Goal: Task Accomplishment & Management: Manage account settings

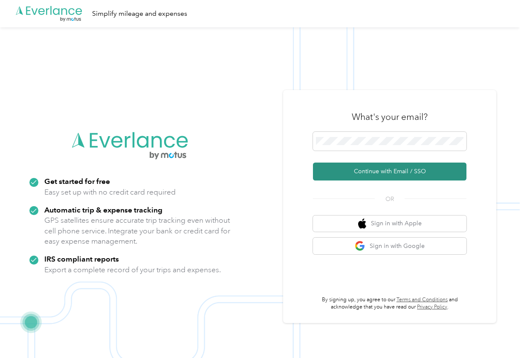
click at [411, 175] on button "Continue with Email / SSO" at bounding box center [390, 172] width 154 height 18
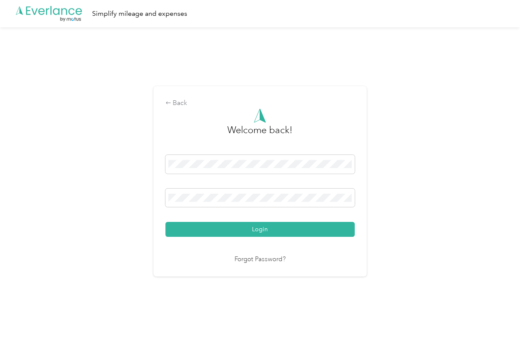
click at [262, 229] on button "Login" at bounding box center [260, 229] width 189 height 15
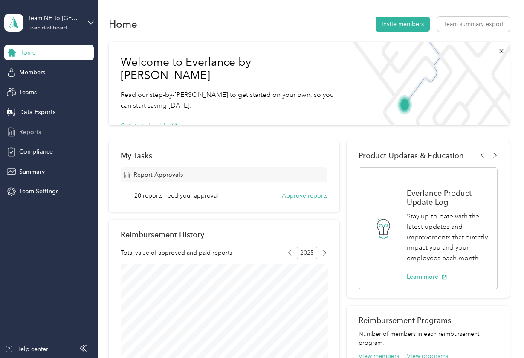
click at [33, 134] on span "Reports" at bounding box center [30, 132] width 22 height 9
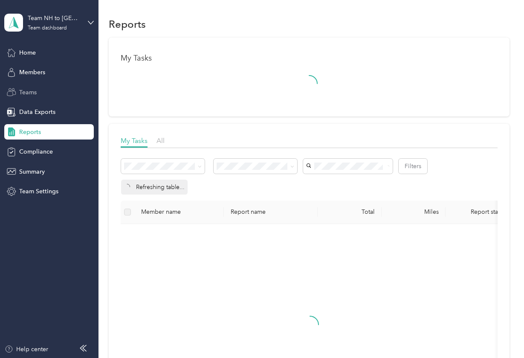
click at [32, 90] on span "Teams" at bounding box center [27, 92] width 17 height 9
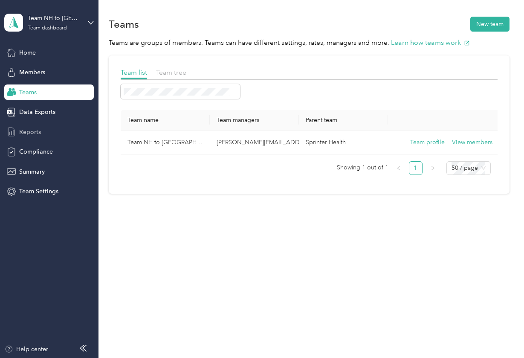
click at [42, 132] on div "Reports" at bounding box center [49, 131] width 90 height 15
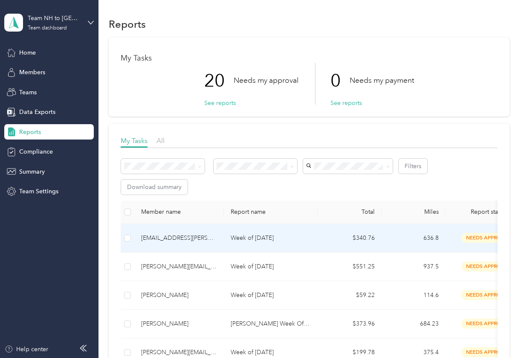
click at [228, 240] on td "Week of [DATE]" at bounding box center [271, 238] width 94 height 29
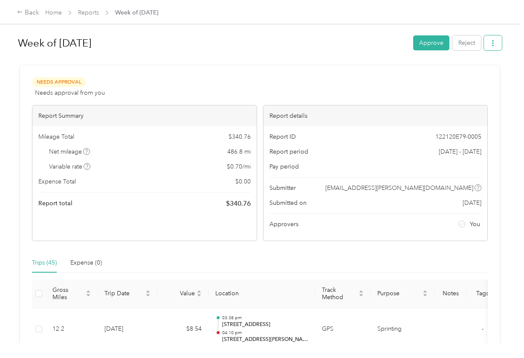
click at [499, 44] on button "button" at bounding box center [493, 42] width 18 height 15
click at [471, 76] on span "Download" at bounding box center [471, 74] width 28 height 9
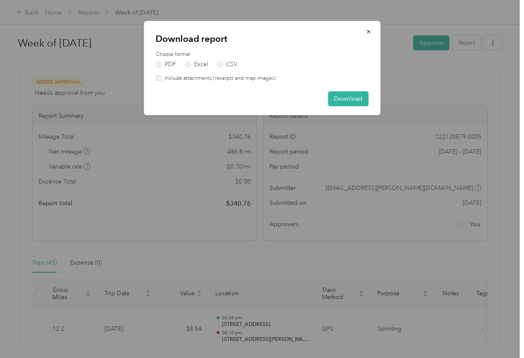
click at [206, 81] on label "Include attachments (receipts and map images)" at bounding box center [219, 79] width 114 height 8
click at [340, 98] on button "Download" at bounding box center [348, 98] width 41 height 15
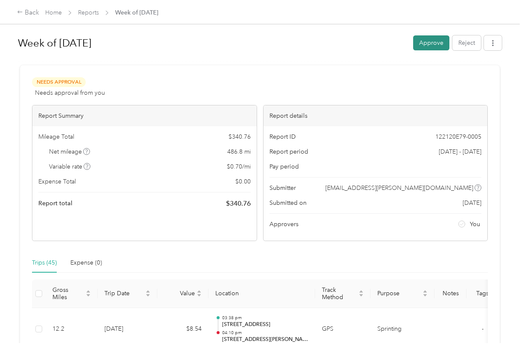
click at [438, 42] on button "Approve" at bounding box center [432, 42] width 36 height 15
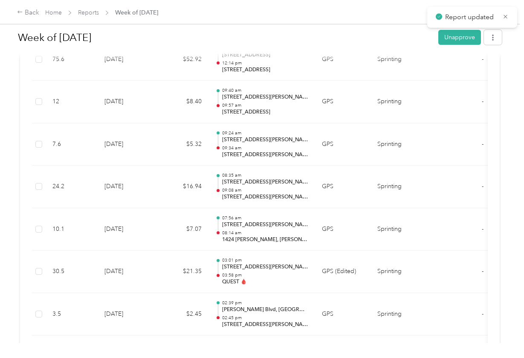
scroll to position [1956, 0]
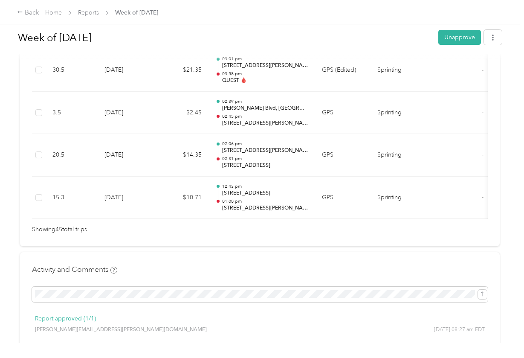
scroll to position [2007, 0]
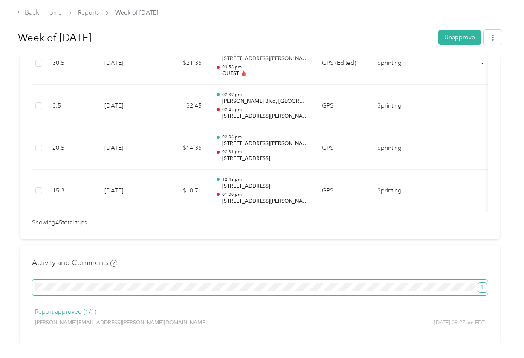
click at [481, 284] on icon "submit" at bounding box center [483, 287] width 6 height 6
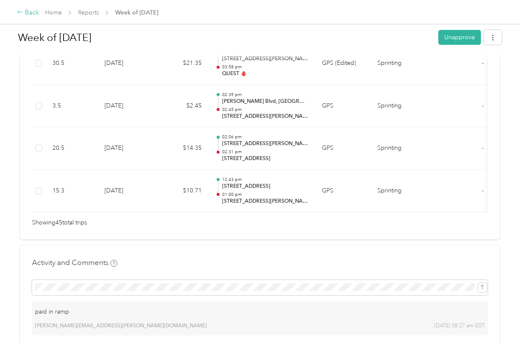
click at [28, 14] on div "Back" at bounding box center [28, 13] width 22 height 10
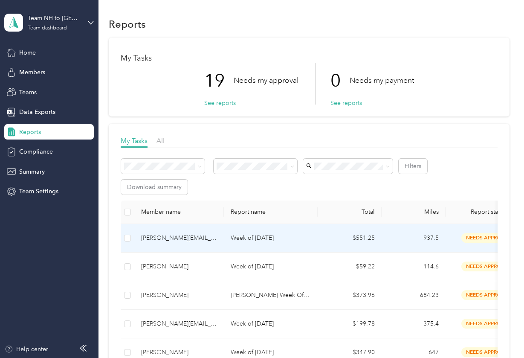
click at [276, 237] on p "Week of [DATE]" at bounding box center [271, 237] width 80 height 9
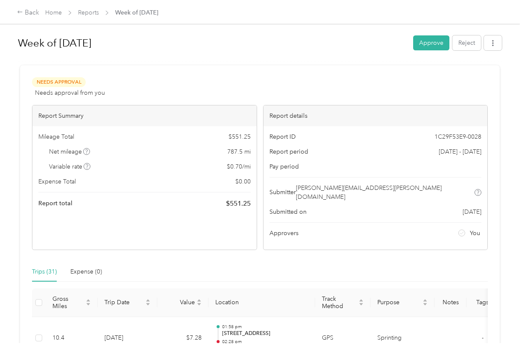
click at [280, 262] on div "Trips (31) Expense (0)" at bounding box center [260, 272] width 456 height 20
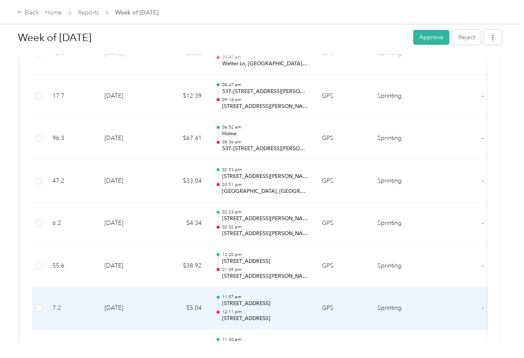
scroll to position [1172, 0]
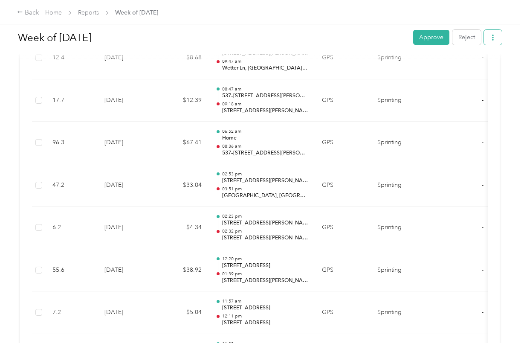
click at [494, 41] on icon "button" at bounding box center [493, 38] width 6 height 6
click at [476, 67] on span "Download" at bounding box center [471, 68] width 28 height 9
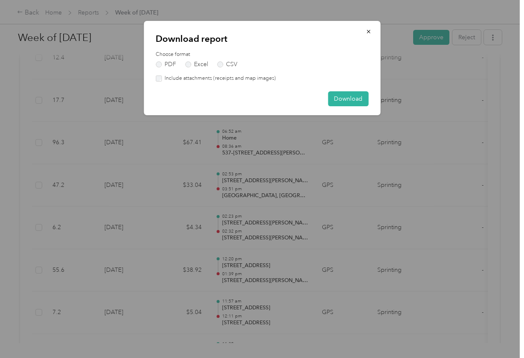
click at [252, 76] on label "Include attachments (receipts and map images)" at bounding box center [219, 79] width 114 height 8
click at [332, 93] on button "Download" at bounding box center [348, 98] width 41 height 15
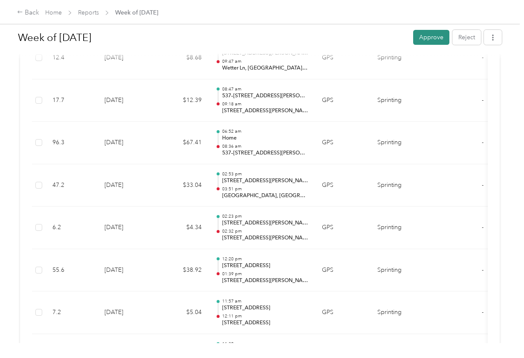
click at [431, 40] on button "Approve" at bounding box center [432, 37] width 36 height 15
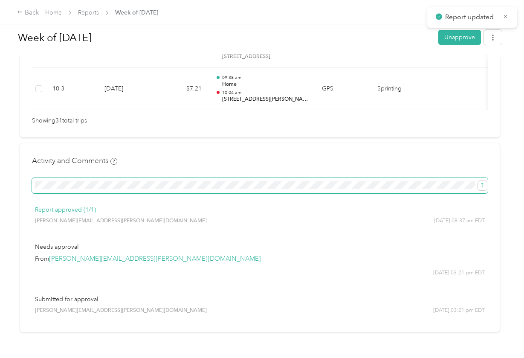
click at [221, 178] on span at bounding box center [260, 185] width 456 height 15
click at [479, 181] on button "submit" at bounding box center [482, 185] width 9 height 9
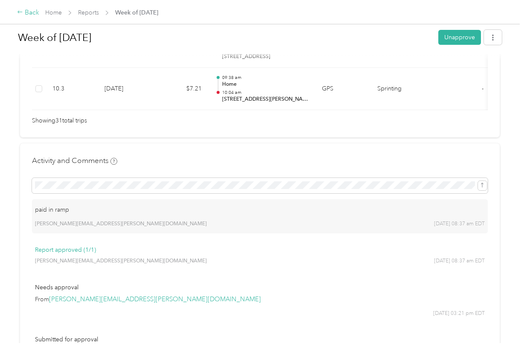
click at [25, 14] on div "Back" at bounding box center [28, 13] width 22 height 10
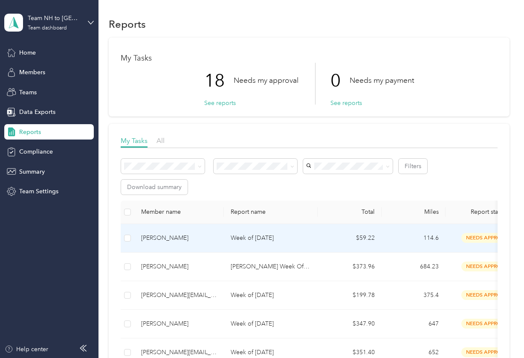
click at [195, 237] on div "[PERSON_NAME]" at bounding box center [179, 237] width 76 height 9
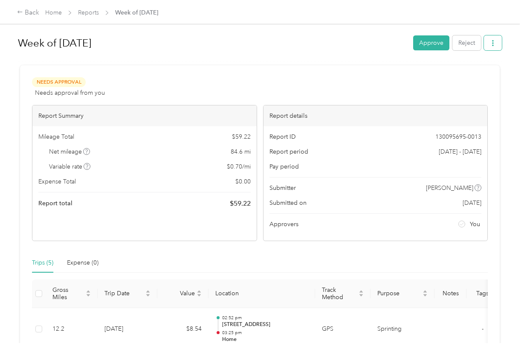
click at [500, 43] on button "button" at bounding box center [493, 42] width 18 height 15
click at [475, 70] on span "Download" at bounding box center [471, 74] width 28 height 9
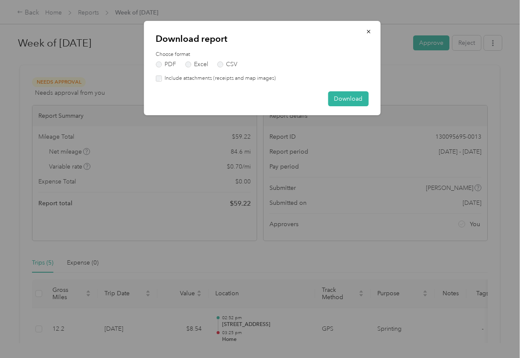
click at [223, 79] on label "Include attachments (receipts and map images)" at bounding box center [219, 79] width 114 height 8
click at [346, 93] on button "Download" at bounding box center [348, 98] width 41 height 15
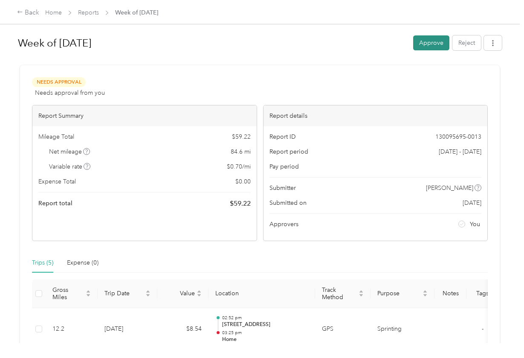
click at [424, 41] on button "Approve" at bounding box center [432, 42] width 36 height 15
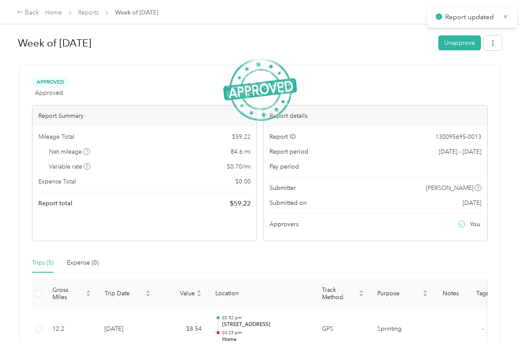
scroll to position [324, 0]
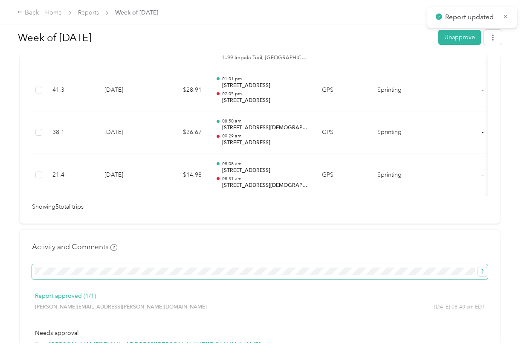
click at [286, 278] on span at bounding box center [260, 271] width 456 height 15
click at [483, 272] on icon "submit" at bounding box center [482, 271] width 3 height 5
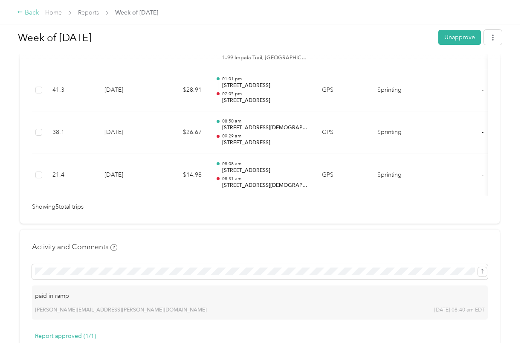
click at [20, 15] on icon at bounding box center [20, 12] width 6 height 6
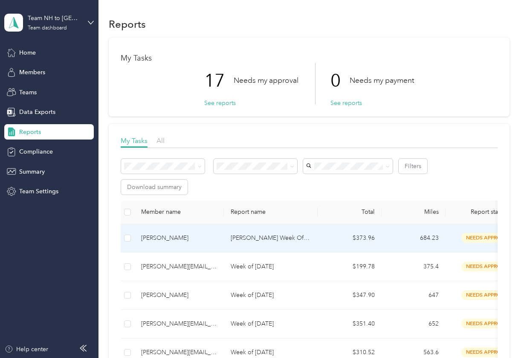
click at [318, 242] on td "[PERSON_NAME] Week Of [DATE]" at bounding box center [271, 238] width 94 height 29
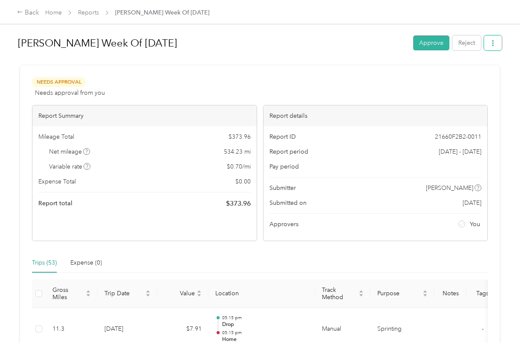
click at [494, 48] on button "button" at bounding box center [493, 42] width 18 height 15
click at [475, 72] on span "Download" at bounding box center [471, 74] width 28 height 9
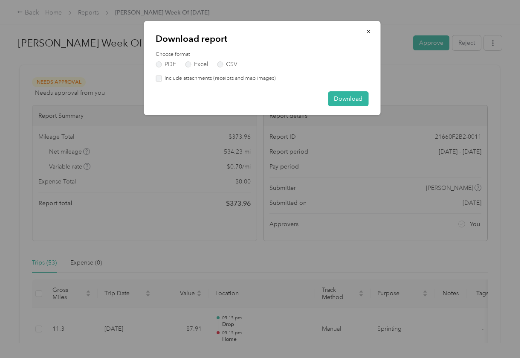
click at [246, 79] on label "Include attachments (receipts and map images)" at bounding box center [219, 79] width 114 height 8
click at [342, 96] on button "Download" at bounding box center [348, 98] width 41 height 15
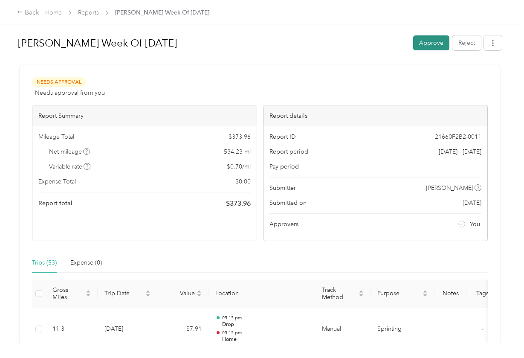
click at [428, 46] on button "Approve" at bounding box center [432, 42] width 36 height 15
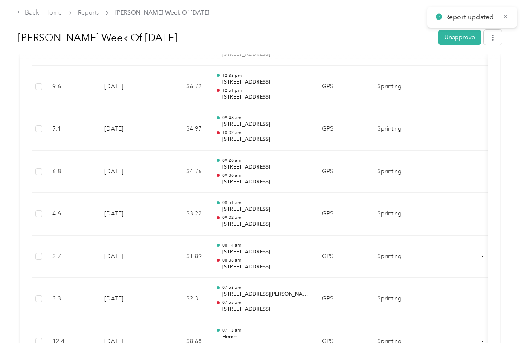
scroll to position [2448, 0]
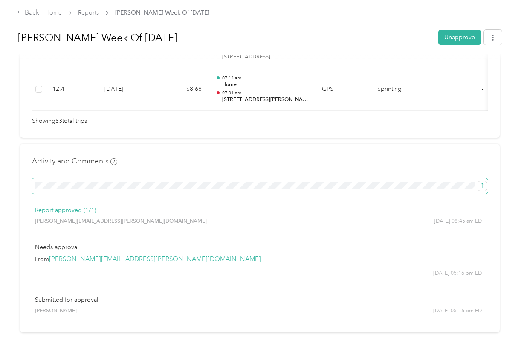
click at [166, 178] on span at bounding box center [260, 185] width 456 height 15
click at [486, 183] on icon "submit" at bounding box center [483, 186] width 6 height 6
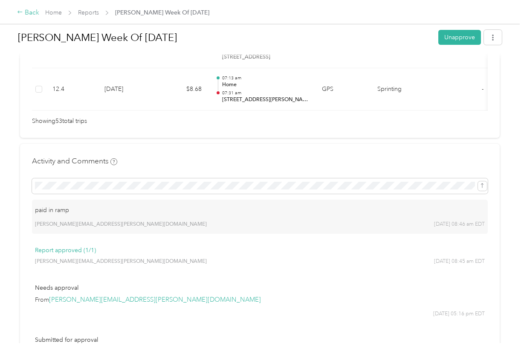
click at [26, 16] on div "Back" at bounding box center [28, 13] width 22 height 10
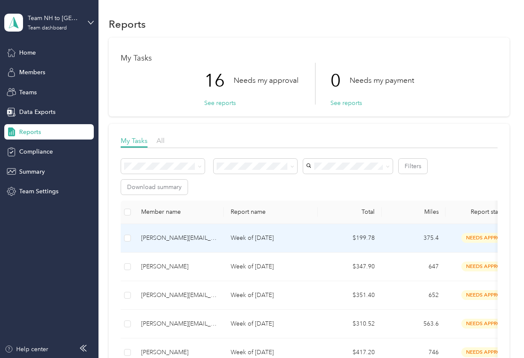
click at [186, 235] on div "[PERSON_NAME][EMAIL_ADDRESS][DOMAIN_NAME]" at bounding box center [179, 237] width 76 height 9
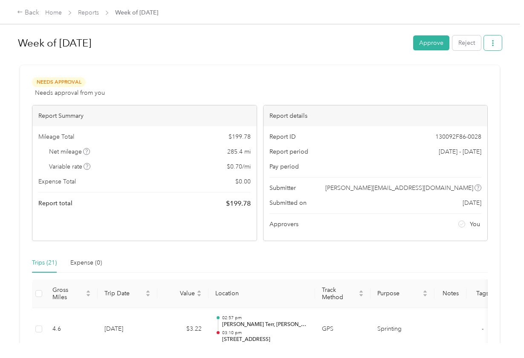
click at [496, 45] on icon "button" at bounding box center [493, 43] width 6 height 6
click at [478, 70] on span "Download" at bounding box center [471, 74] width 28 height 9
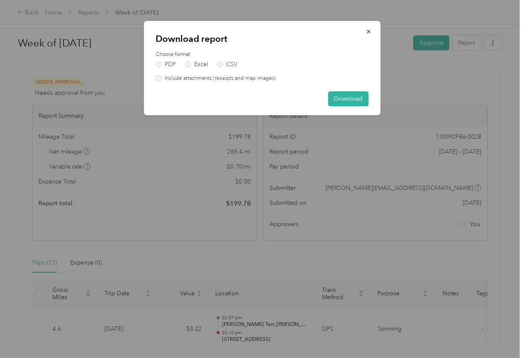
click at [239, 84] on div "Download report Choose format PDF Excel CSV Include attachments (receipts and m…" at bounding box center [262, 68] width 237 height 94
click at [237, 79] on label "Include attachments (receipts and map images)" at bounding box center [219, 79] width 114 height 8
click at [344, 102] on button "Download" at bounding box center [348, 98] width 41 height 15
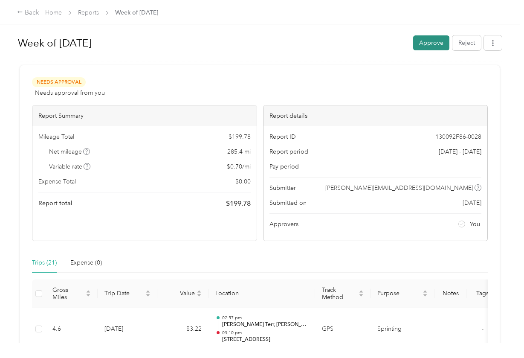
click at [429, 47] on button "Approve" at bounding box center [432, 42] width 36 height 15
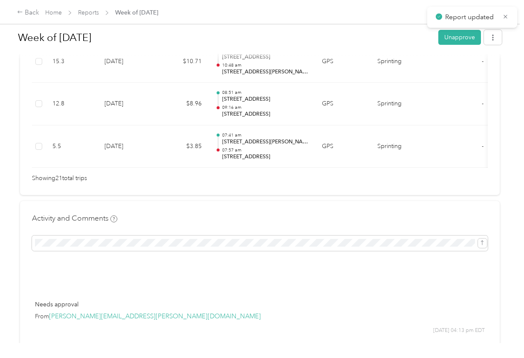
scroll to position [1081, 0]
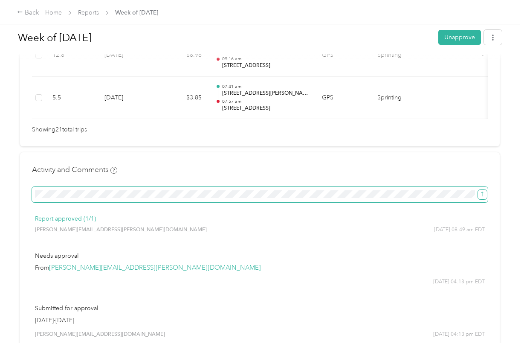
click at [486, 190] on button "submit" at bounding box center [482, 194] width 9 height 9
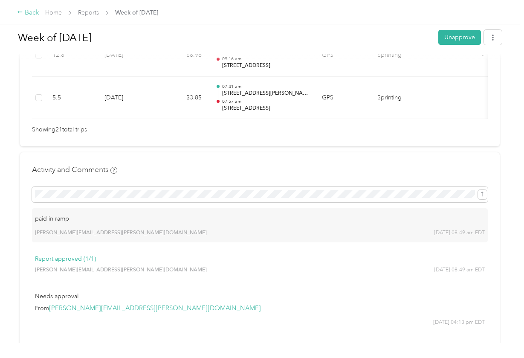
click at [34, 12] on div "Back" at bounding box center [28, 13] width 22 height 10
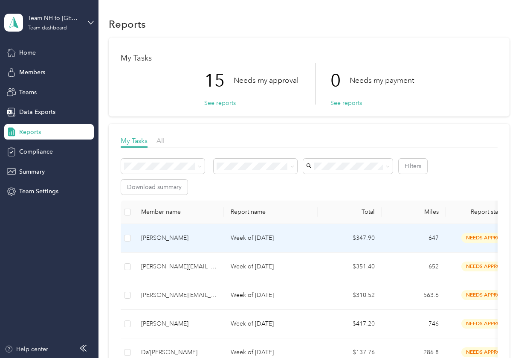
click at [274, 246] on td "Week of [DATE]" at bounding box center [271, 238] width 94 height 29
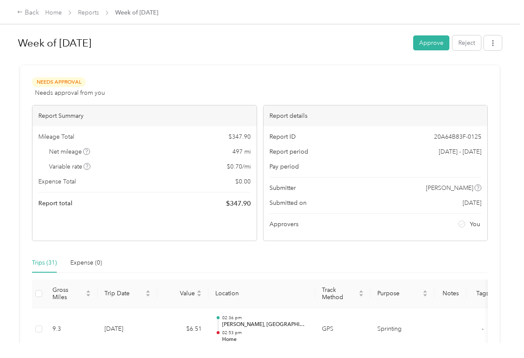
click at [492, 51] on div "Week of [DATE] Approve Reject" at bounding box center [260, 44] width 484 height 25
click at [492, 48] on button "button" at bounding box center [493, 42] width 18 height 15
click at [475, 69] on li "Download" at bounding box center [473, 74] width 63 height 15
click at [455, 73] on div "Download" at bounding box center [473, 74] width 51 height 9
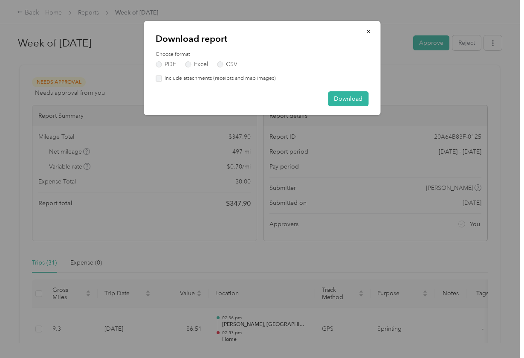
click at [221, 73] on div "Choose format PDF Excel CSV Include attachments (receipts and map images)" at bounding box center [262, 67] width 213 height 32
click at [222, 78] on label "Include attachments (receipts and map images)" at bounding box center [219, 79] width 114 height 8
click at [343, 93] on button "Download" at bounding box center [348, 98] width 41 height 15
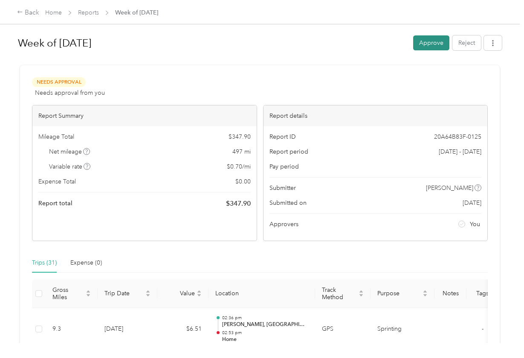
click at [437, 43] on button "Approve" at bounding box center [432, 42] width 36 height 15
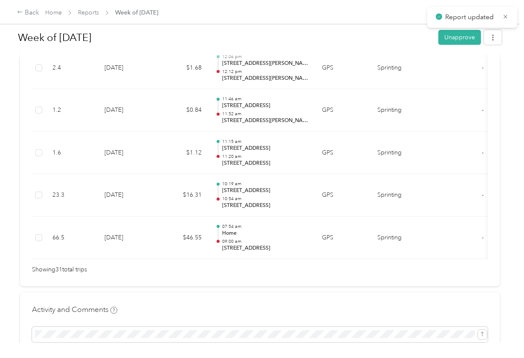
scroll to position [1367, 0]
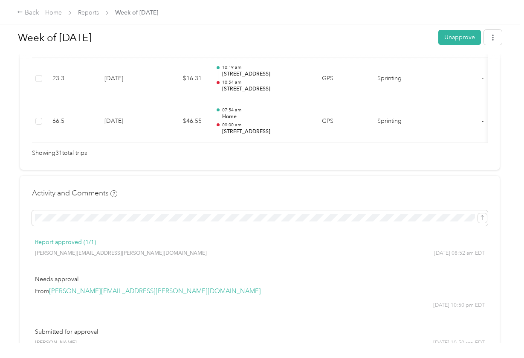
scroll to position [1486, 0]
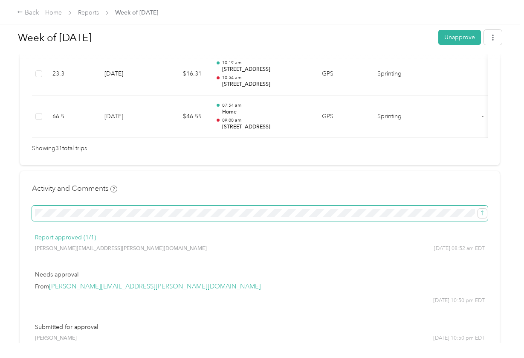
click at [141, 206] on span at bounding box center [260, 213] width 456 height 15
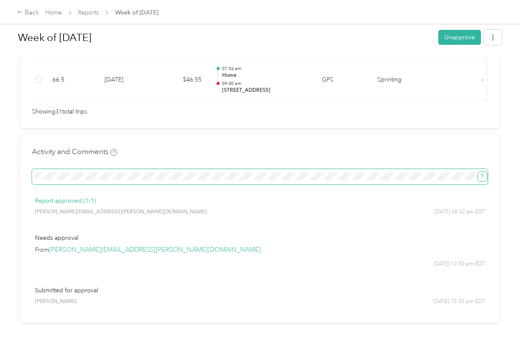
click at [480, 172] on button "submit" at bounding box center [482, 176] width 9 height 9
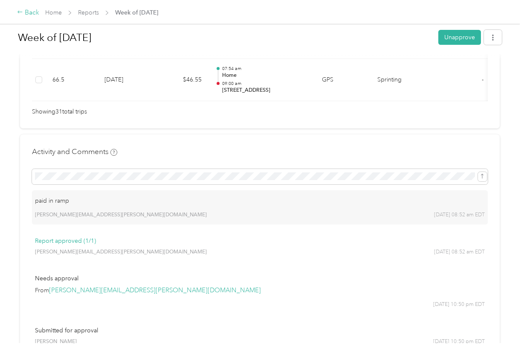
click at [21, 14] on icon at bounding box center [20, 12] width 6 height 6
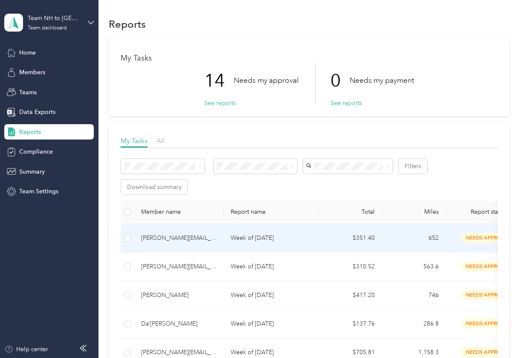
click at [192, 239] on div "[PERSON_NAME][EMAIL_ADDRESS][PERSON_NAME][DOMAIN_NAME]" at bounding box center [179, 237] width 76 height 9
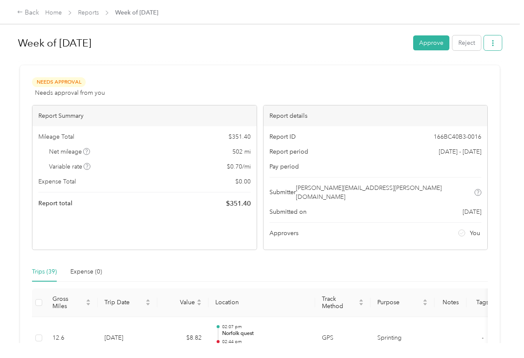
click at [493, 44] on icon "button" at bounding box center [493, 43] width 6 height 6
click at [468, 76] on span "Download" at bounding box center [471, 74] width 28 height 9
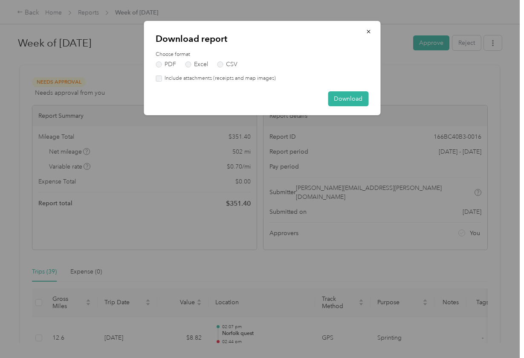
click at [248, 82] on div "Download report Choose format PDF Excel CSV Include attachments (receipts and m…" at bounding box center [262, 68] width 237 height 94
click at [236, 75] on label "Include attachments (receipts and map images)" at bounding box center [219, 79] width 114 height 8
click at [343, 99] on button "Download" at bounding box center [348, 98] width 41 height 15
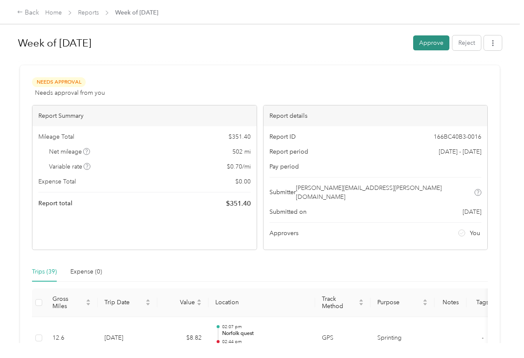
click at [436, 46] on button "Approve" at bounding box center [432, 42] width 36 height 15
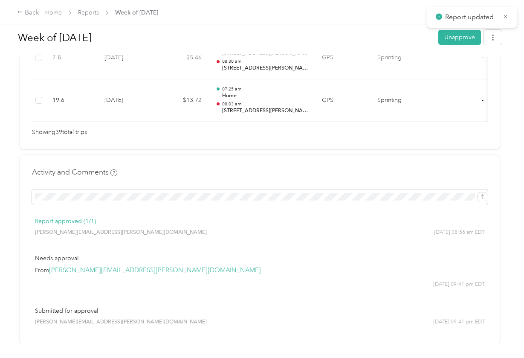
scroll to position [1859, 0]
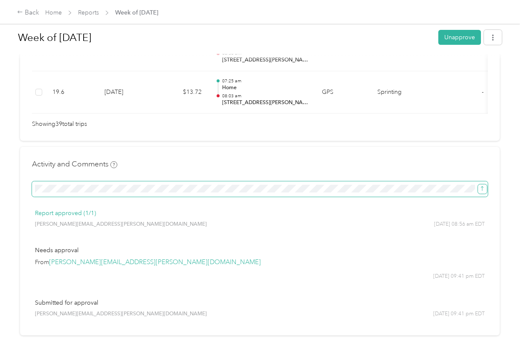
click at [486, 186] on icon "submit" at bounding box center [483, 189] width 6 height 6
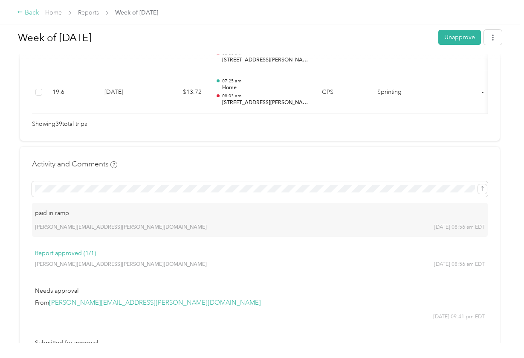
click at [25, 15] on div "Back" at bounding box center [28, 13] width 22 height 10
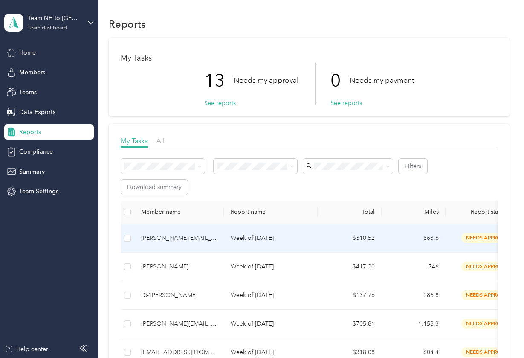
click at [192, 232] on td "[PERSON_NAME][EMAIL_ADDRESS][PERSON_NAME][DOMAIN_NAME]" at bounding box center [179, 238] width 90 height 29
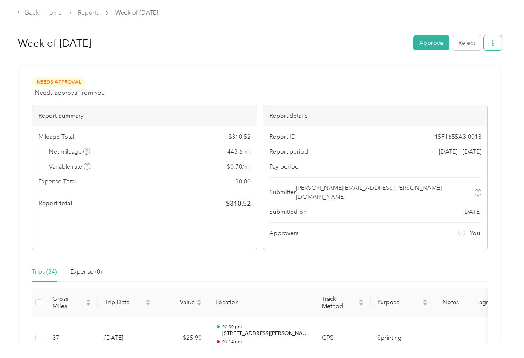
click at [500, 46] on button "button" at bounding box center [493, 42] width 18 height 15
click at [484, 72] on span "Download" at bounding box center [471, 74] width 28 height 9
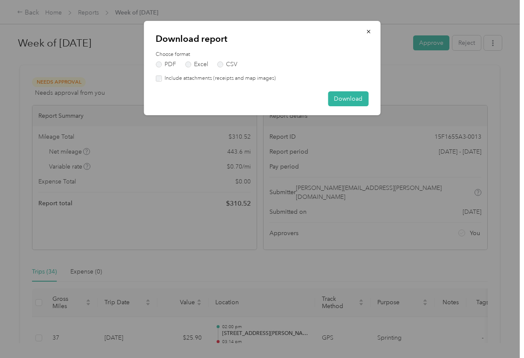
click at [252, 79] on label "Include attachments (receipts and map images)" at bounding box center [219, 79] width 114 height 8
click at [334, 91] on button "Download" at bounding box center [348, 98] width 41 height 15
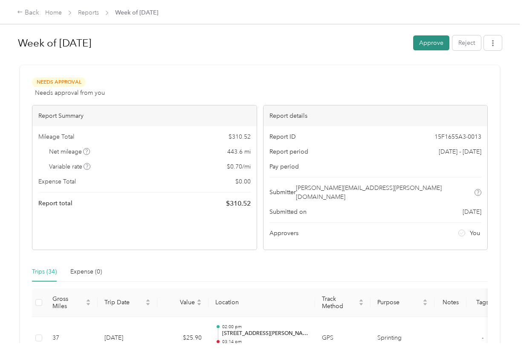
click at [434, 44] on button "Approve" at bounding box center [432, 42] width 36 height 15
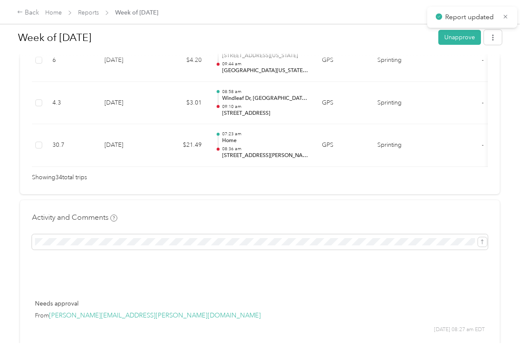
scroll to position [1649, 0]
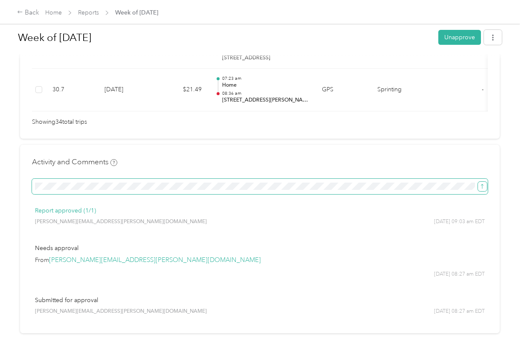
click at [480, 184] on icon "submit" at bounding box center [483, 187] width 6 height 6
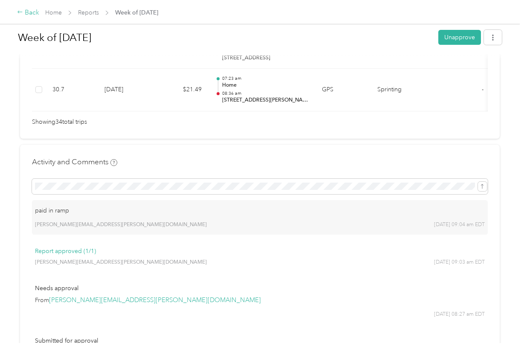
click at [28, 15] on div "Back" at bounding box center [28, 13] width 22 height 10
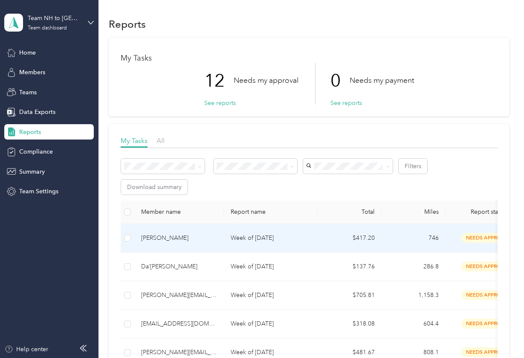
click at [237, 240] on p "Week of [DATE]" at bounding box center [271, 237] width 80 height 9
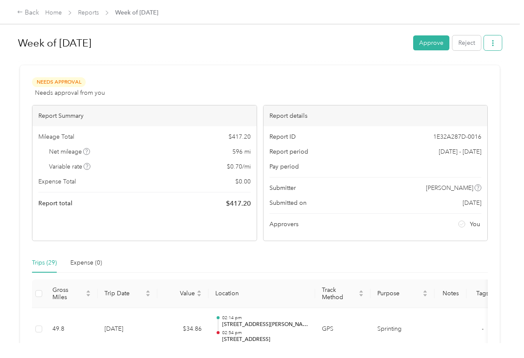
click at [496, 43] on icon "button" at bounding box center [493, 43] width 6 height 6
click at [475, 74] on span "Download" at bounding box center [471, 74] width 28 height 9
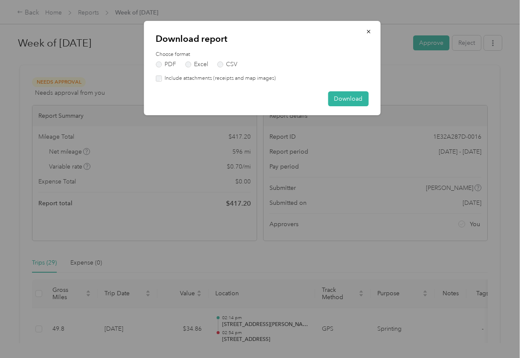
click at [246, 80] on label "Include attachments (receipts and map images)" at bounding box center [219, 79] width 114 height 8
click at [330, 93] on button "Download" at bounding box center [348, 98] width 41 height 15
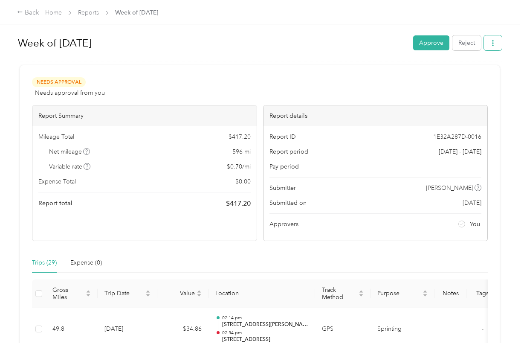
click at [498, 49] on button "button" at bounding box center [493, 42] width 18 height 15
click at [478, 77] on span "Download" at bounding box center [471, 74] width 28 height 9
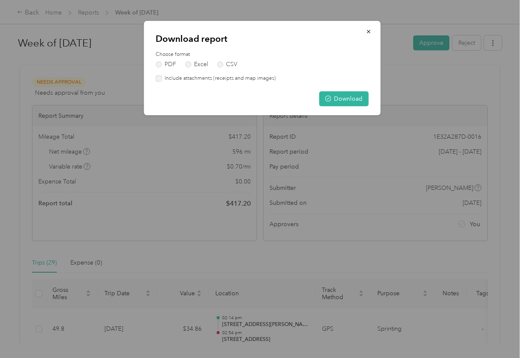
click at [259, 80] on label "Include attachments (receipts and map images)" at bounding box center [219, 79] width 114 height 8
click at [353, 96] on button "Download" at bounding box center [344, 98] width 50 height 15
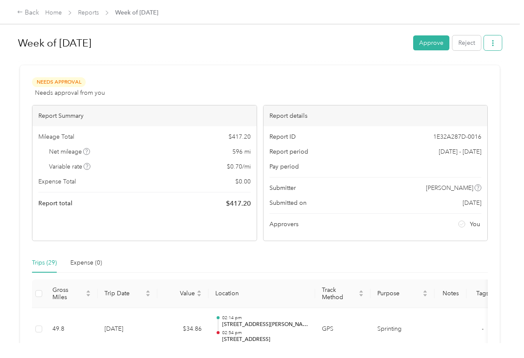
click at [495, 46] on icon "button" at bounding box center [493, 43] width 6 height 6
click at [417, 47] on button "Approve" at bounding box center [432, 42] width 36 height 15
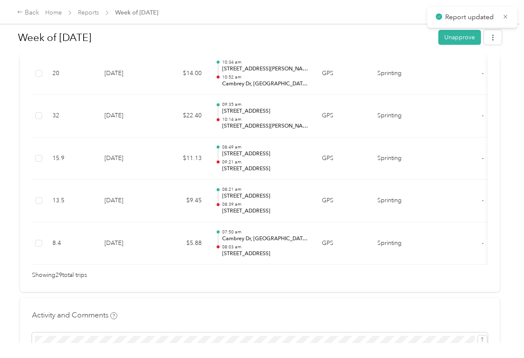
scroll to position [1304, 0]
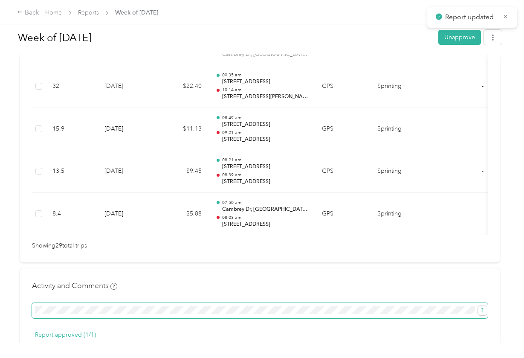
click at [336, 303] on span at bounding box center [260, 310] width 456 height 15
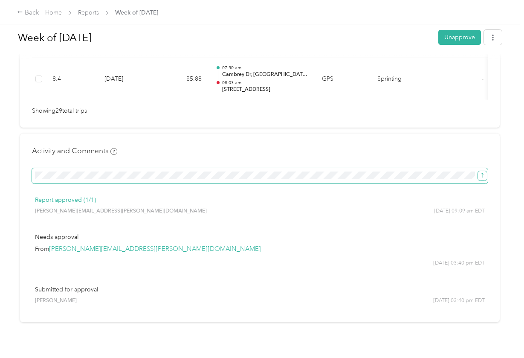
click at [483, 173] on icon "submit" at bounding box center [482, 175] width 3 height 5
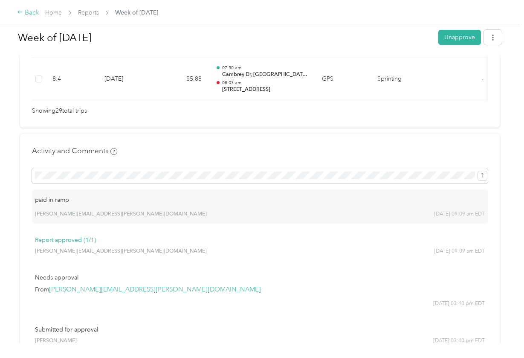
click at [29, 15] on div "Back" at bounding box center [28, 13] width 22 height 10
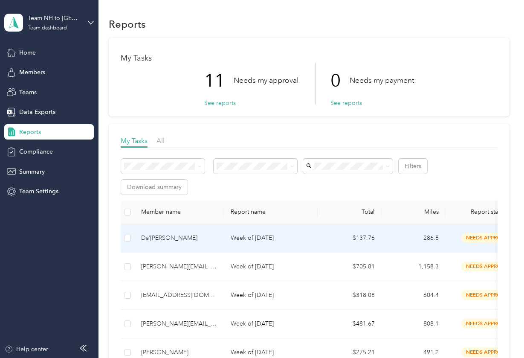
click at [216, 237] on div "Da’[PERSON_NAME]" at bounding box center [179, 237] width 76 height 9
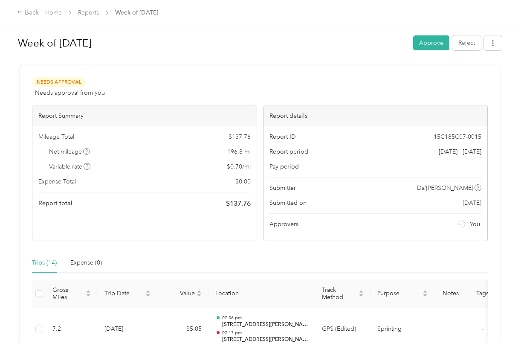
click at [495, 51] on div "Week of [DATE] Approve Reject" at bounding box center [260, 44] width 484 height 25
click at [494, 45] on icon "button" at bounding box center [493, 43] width 6 height 6
click at [472, 70] on span "Download" at bounding box center [471, 74] width 28 height 9
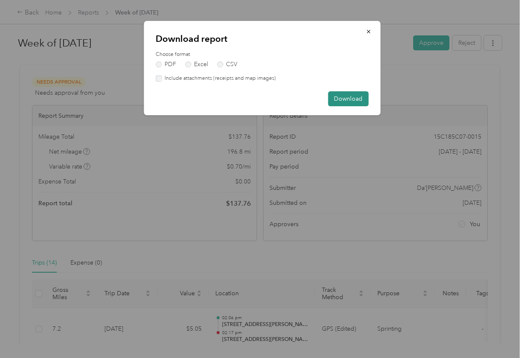
click at [341, 102] on button "Download" at bounding box center [348, 98] width 41 height 15
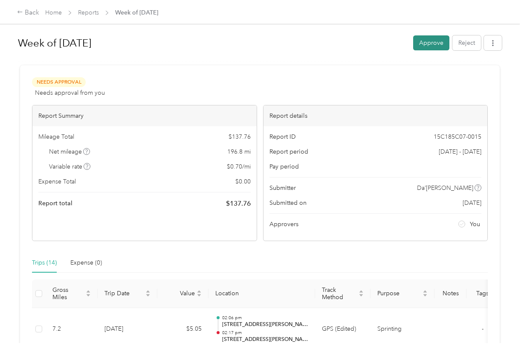
click at [433, 48] on button "Approve" at bounding box center [432, 42] width 36 height 15
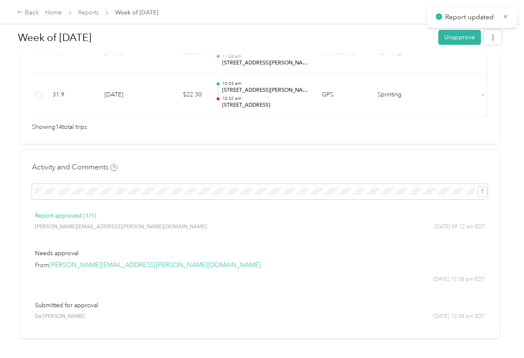
scroll to position [809, 0]
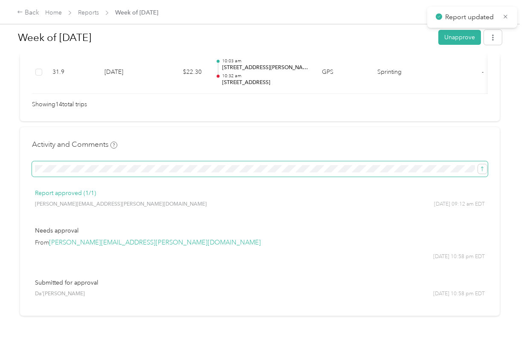
click at [295, 161] on span at bounding box center [260, 168] width 456 height 15
click at [484, 166] on icon "submit" at bounding box center [483, 169] width 6 height 6
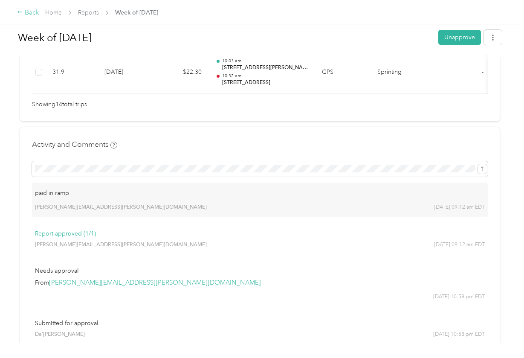
click at [29, 11] on div "Back" at bounding box center [28, 13] width 22 height 10
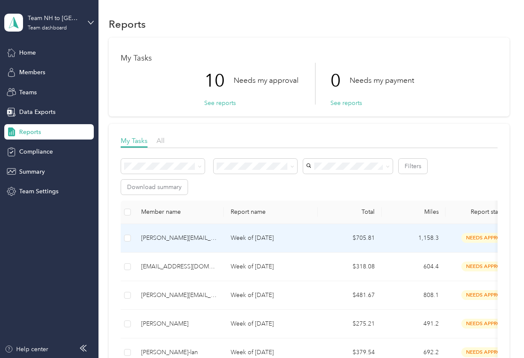
click at [280, 229] on td "Week of [DATE]" at bounding box center [271, 238] width 94 height 29
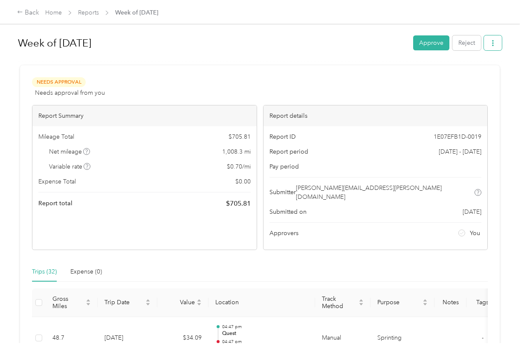
click at [494, 45] on icon "button" at bounding box center [493, 43] width 2 height 6
click at [466, 76] on span "Download" at bounding box center [471, 74] width 28 height 9
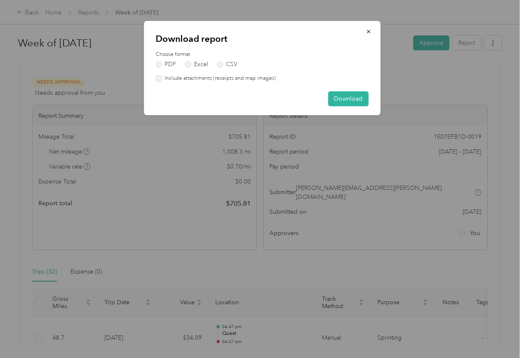
click at [258, 80] on label "Include attachments (receipts and map images)" at bounding box center [219, 79] width 114 height 8
click at [334, 94] on button "Download" at bounding box center [348, 98] width 41 height 15
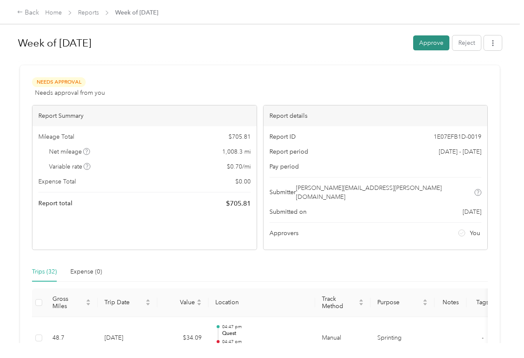
click at [441, 46] on button "Approve" at bounding box center [432, 42] width 36 height 15
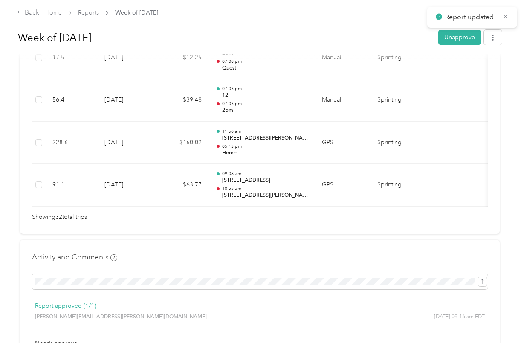
scroll to position [1485, 0]
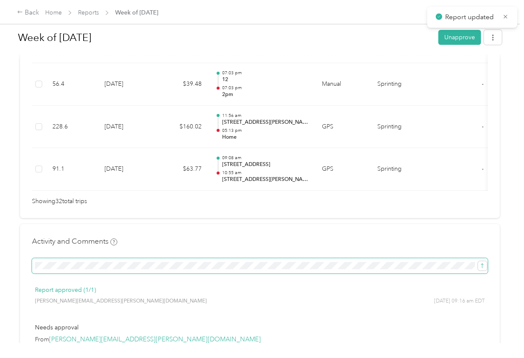
click at [326, 258] on span at bounding box center [260, 265] width 456 height 15
click at [325, 258] on span at bounding box center [260, 265] width 456 height 15
click at [482, 263] on icon "submit" at bounding box center [483, 266] width 6 height 6
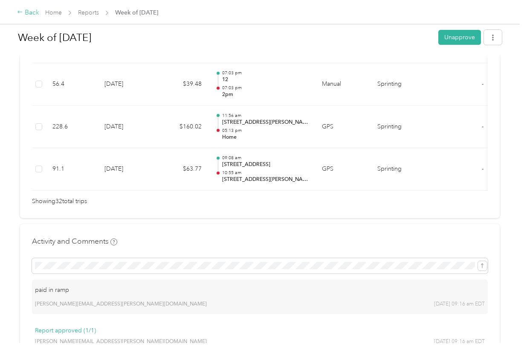
click at [22, 16] on div "Back" at bounding box center [28, 13] width 22 height 10
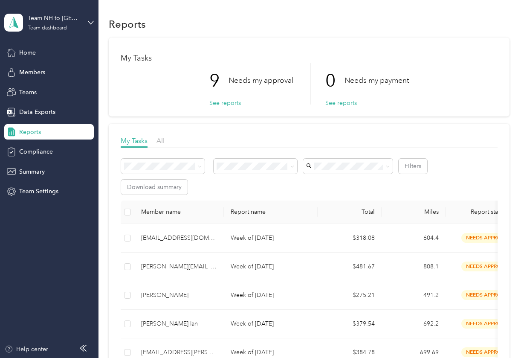
click at [282, 190] on div "Filters Download summary" at bounding box center [309, 177] width 377 height 36
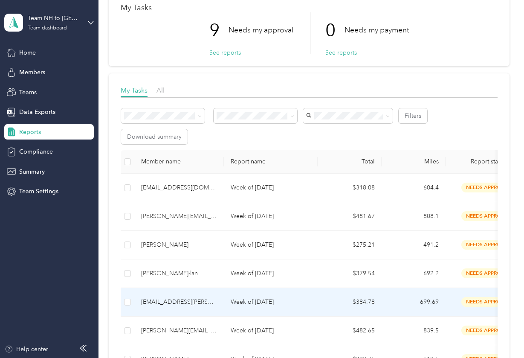
scroll to position [45, 0]
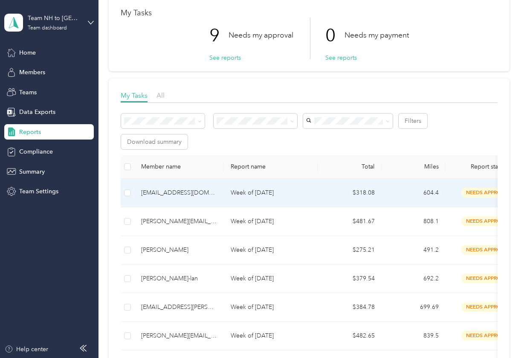
click at [165, 192] on div "[EMAIL_ADDRESS][DOMAIN_NAME]" at bounding box center [179, 192] width 76 height 9
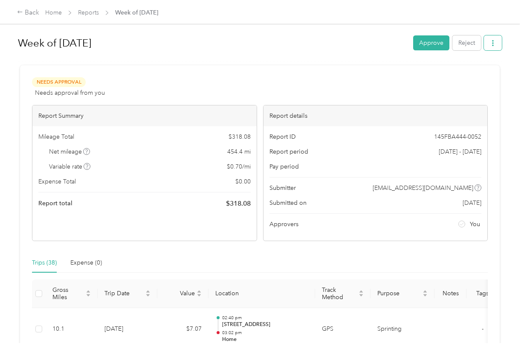
click at [496, 45] on icon "button" at bounding box center [493, 43] width 6 height 6
click at [483, 70] on span "Download" at bounding box center [471, 74] width 28 height 9
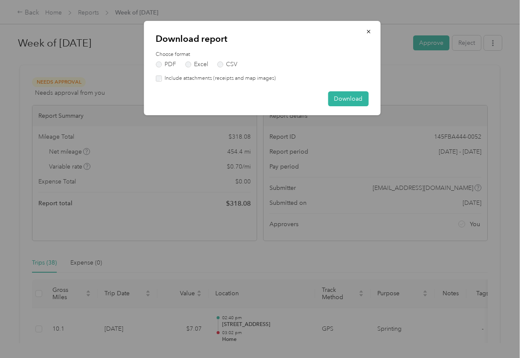
click at [267, 77] on label "Include attachments (receipts and map images)" at bounding box center [219, 79] width 114 height 8
click at [338, 97] on button "Download" at bounding box center [348, 98] width 41 height 15
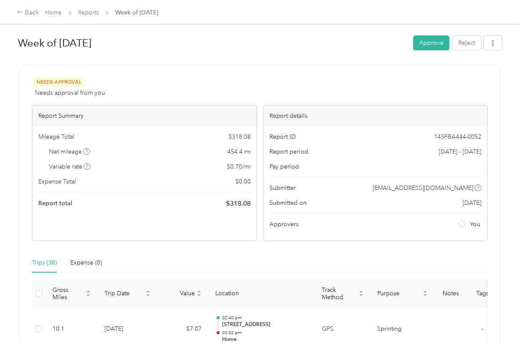
click at [499, 42] on button "button" at bounding box center [493, 42] width 18 height 15
click at [457, 73] on span "Download" at bounding box center [471, 74] width 28 height 9
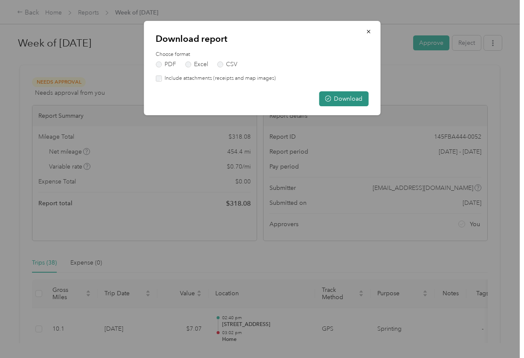
click at [346, 93] on button "Download" at bounding box center [344, 98] width 50 height 15
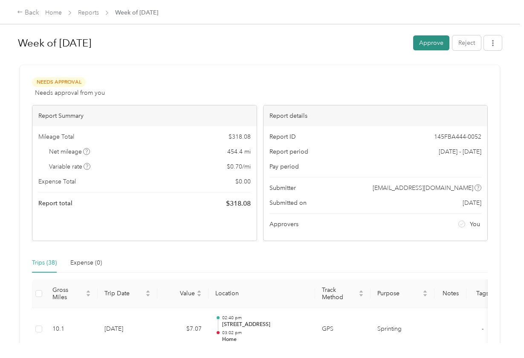
click at [435, 46] on button "Approve" at bounding box center [432, 42] width 36 height 15
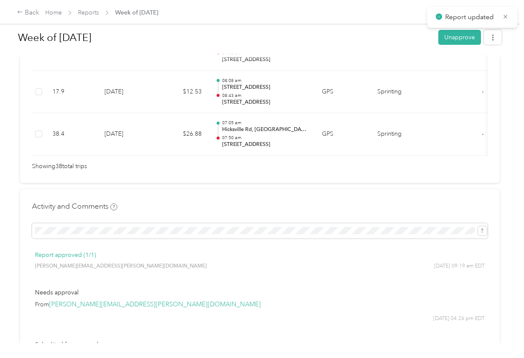
scroll to position [1781, 0]
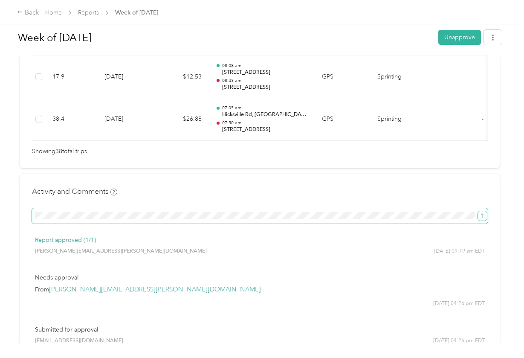
click at [480, 212] on span "submit" at bounding box center [483, 215] width 6 height 7
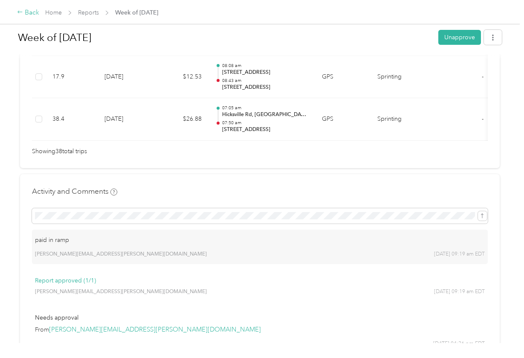
click at [26, 15] on div "Back" at bounding box center [28, 13] width 22 height 10
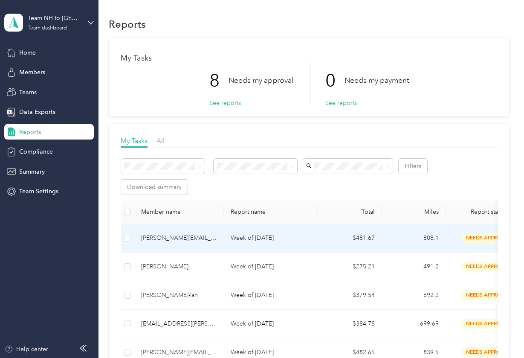
click at [177, 237] on div "[PERSON_NAME][EMAIL_ADDRESS][PERSON_NAME][DOMAIN_NAME]" at bounding box center [179, 237] width 76 height 9
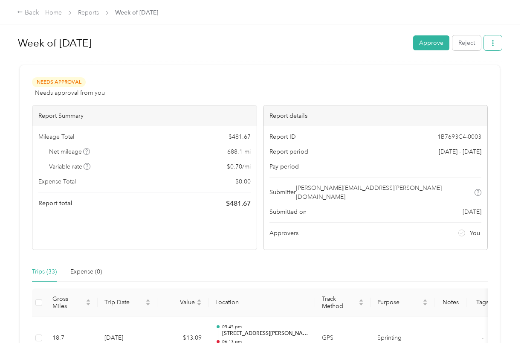
click at [501, 38] on button "button" at bounding box center [493, 42] width 18 height 15
click at [467, 76] on span "Download" at bounding box center [471, 74] width 28 height 9
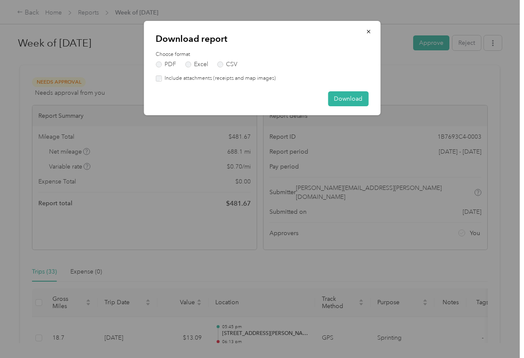
click at [259, 84] on div "Download report Choose format PDF Excel CSV Include attachments (receipts and m…" at bounding box center [262, 68] width 237 height 94
click at [258, 80] on label "Include attachments (receipts and map images)" at bounding box center [219, 79] width 114 height 8
click at [344, 99] on button "Download" at bounding box center [348, 98] width 41 height 15
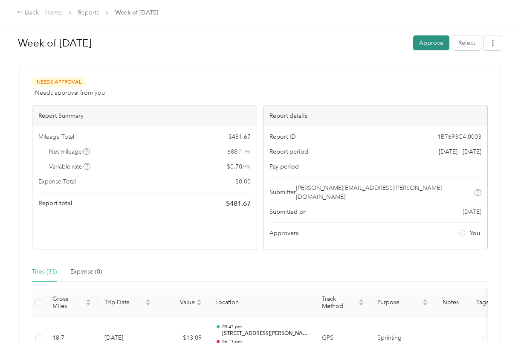
click at [438, 46] on button "Approve" at bounding box center [432, 42] width 36 height 15
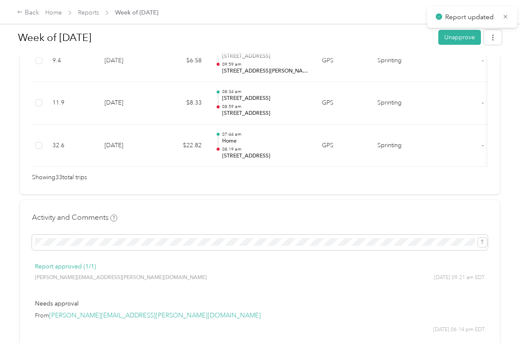
scroll to position [1607, 0]
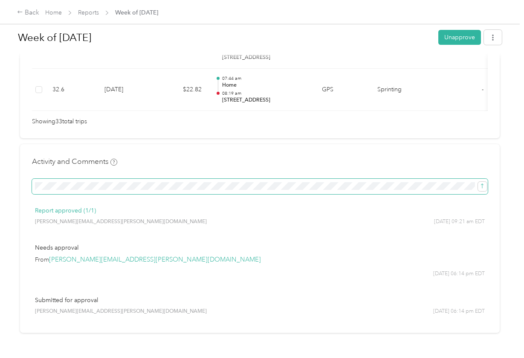
click at [277, 179] on span at bounding box center [260, 186] width 456 height 15
click at [481, 183] on icon "submit" at bounding box center [483, 186] width 6 height 6
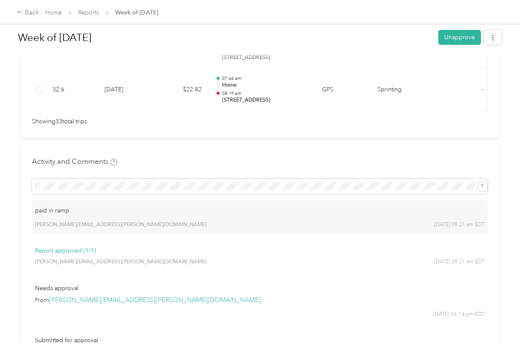
click at [17, 18] on div "Back Home Reports Week of [DATE]" at bounding box center [262, 12] width 524 height 24
click at [20, 11] on icon at bounding box center [20, 12] width 6 height 6
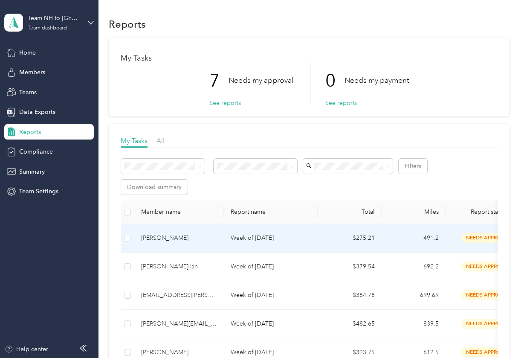
click at [194, 240] on div "[PERSON_NAME]" at bounding box center [179, 237] width 76 height 9
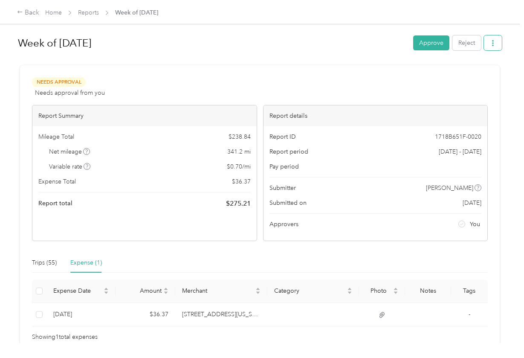
click at [502, 47] on button "button" at bounding box center [493, 42] width 18 height 15
click at [466, 75] on span "Download" at bounding box center [471, 74] width 28 height 9
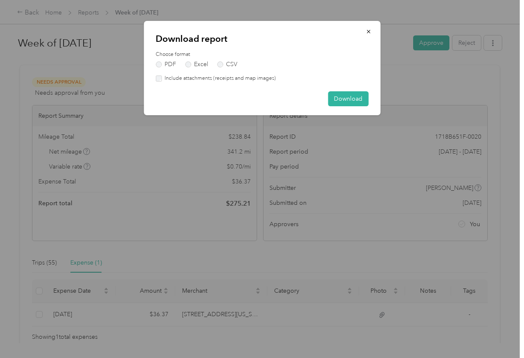
click at [233, 77] on label "Include attachments (receipts and map images)" at bounding box center [219, 79] width 114 height 8
click at [343, 100] on button "Download" at bounding box center [348, 98] width 41 height 15
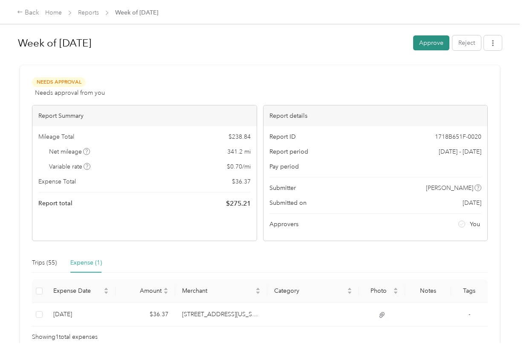
click at [439, 47] on button "Approve" at bounding box center [432, 42] width 36 height 15
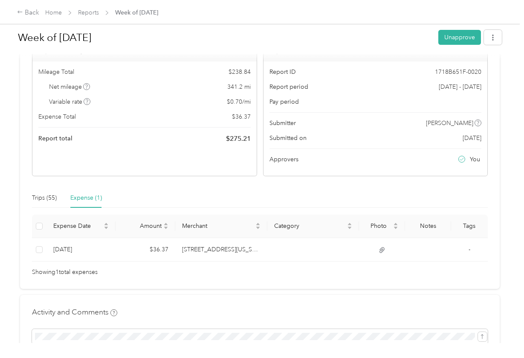
scroll to position [58, 0]
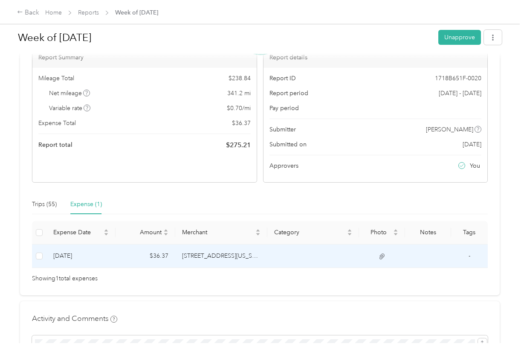
click at [35, 255] on td at bounding box center [39, 256] width 15 height 23
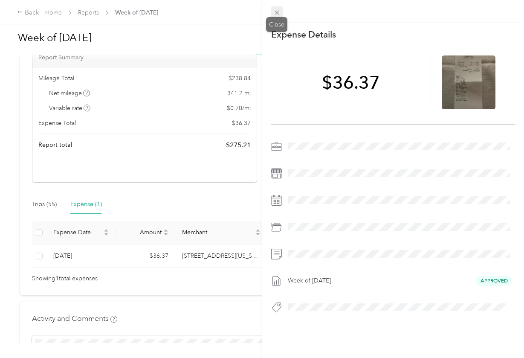
click at [276, 16] on span at bounding box center [277, 12] width 12 height 12
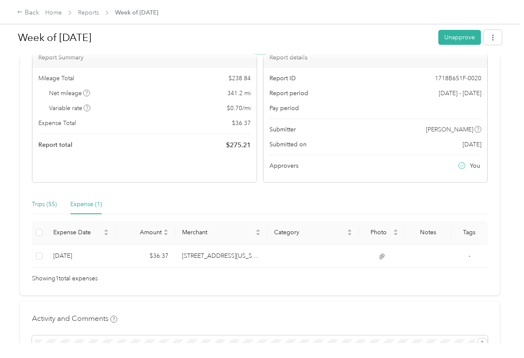
click at [42, 204] on div "Trips (55)" at bounding box center [44, 204] width 25 height 9
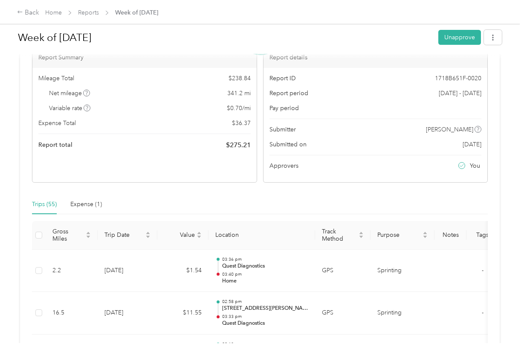
click at [474, 200] on div "Trips (55) Expense (1)" at bounding box center [260, 205] width 456 height 20
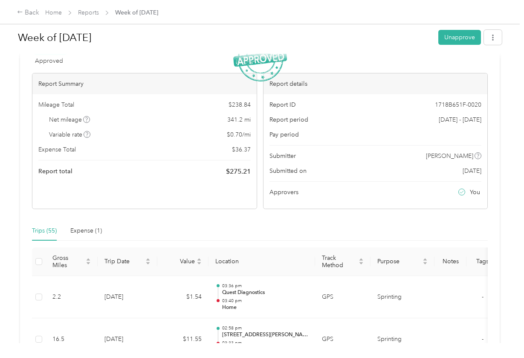
scroll to position [29, 0]
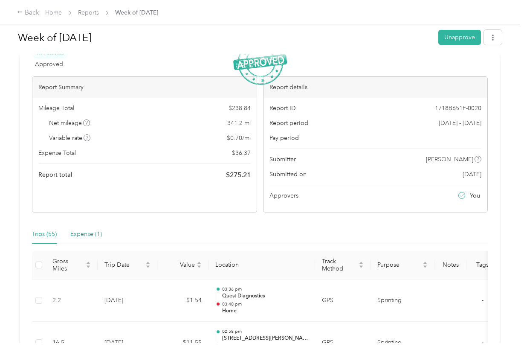
click at [87, 235] on div "Expense (1)" at bounding box center [86, 234] width 32 height 9
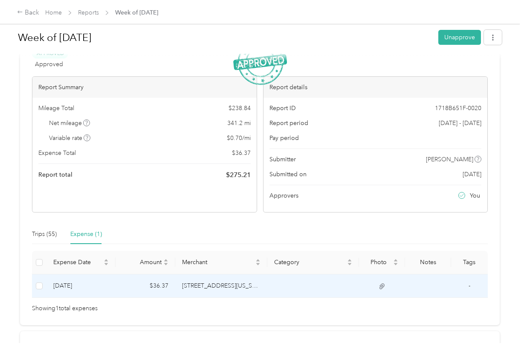
click at [379, 286] on td at bounding box center [382, 285] width 46 height 23
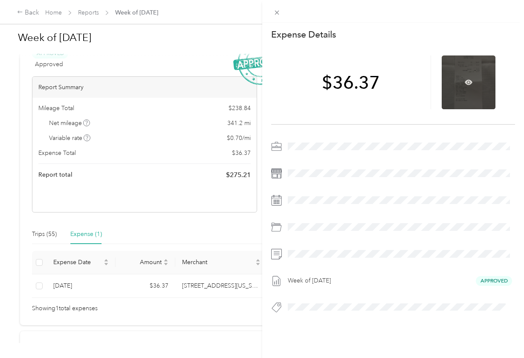
click at [453, 93] on div at bounding box center [469, 82] width 54 height 54
click at [469, 79] on icon at bounding box center [469, 83] width 8 height 8
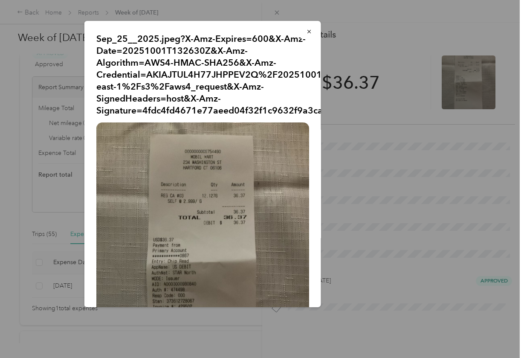
click at [420, 136] on div "Sep_25__2025.jpeg?X-Amz-Expires=600&X-Amz-Date=20251001T132630Z&X-Amz-Algorithm…" at bounding box center [380, 165] width 237 height 289
click at [307, 33] on icon "button" at bounding box center [308, 31] width 3 height 3
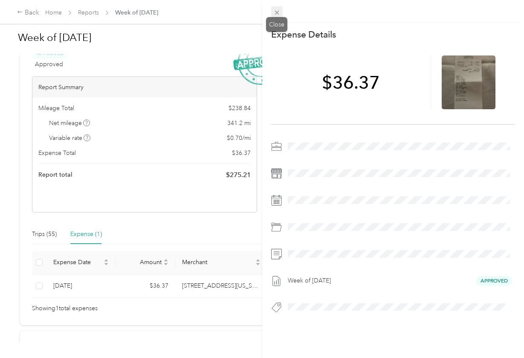
click at [277, 15] on icon at bounding box center [277, 12] width 7 height 7
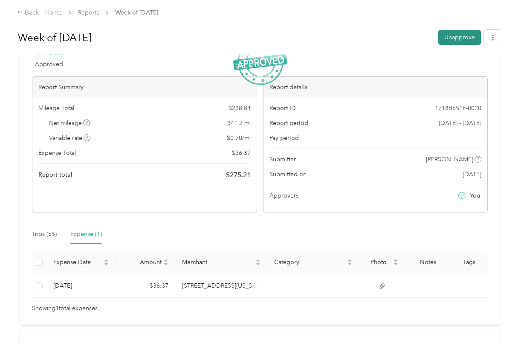
click at [472, 38] on button "Unapprove" at bounding box center [460, 37] width 43 height 15
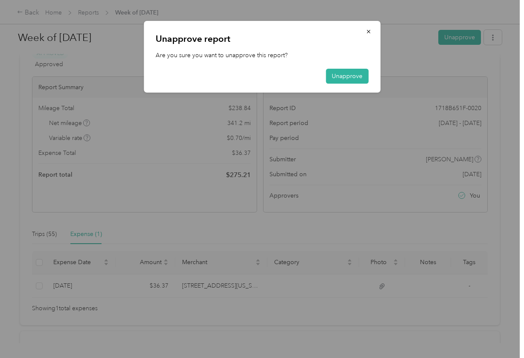
click at [339, 88] on div "Unapprove report Are you sure you want to unapprove this report? Unapprove" at bounding box center [262, 57] width 237 height 72
click at [339, 79] on button "Unapprove" at bounding box center [347, 76] width 43 height 15
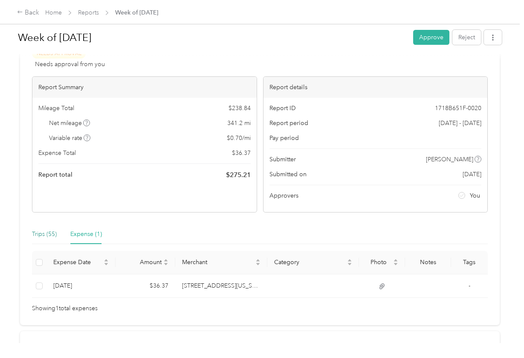
click at [51, 232] on div "Trips (55)" at bounding box center [44, 234] width 25 height 9
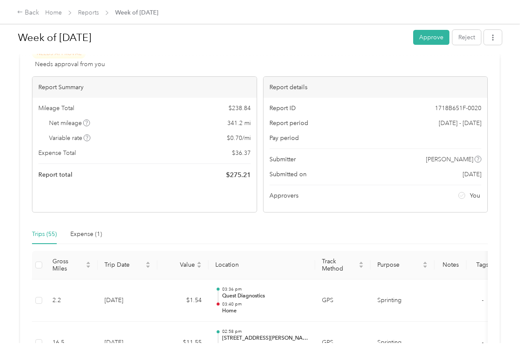
click at [137, 229] on div "Trips (55) Expense (1)" at bounding box center [260, 234] width 456 height 20
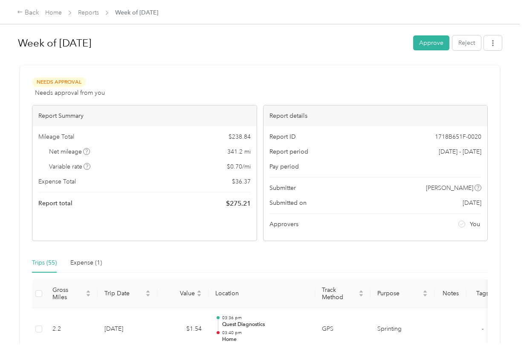
scroll to position [0, 0]
click at [496, 46] on icon "button" at bounding box center [493, 43] width 6 height 6
click at [408, 78] on div "Needs Approval Needs approval from you View activity & comments" at bounding box center [260, 87] width 456 height 20
click at [435, 44] on button "Approve" at bounding box center [432, 42] width 36 height 15
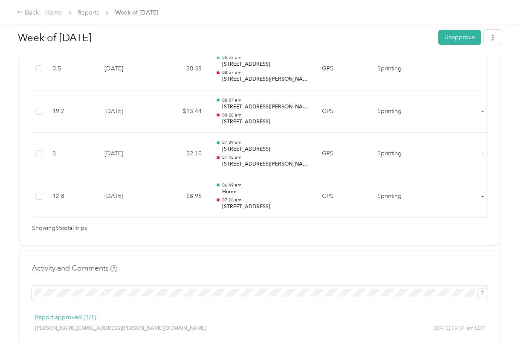
scroll to position [2606, 0]
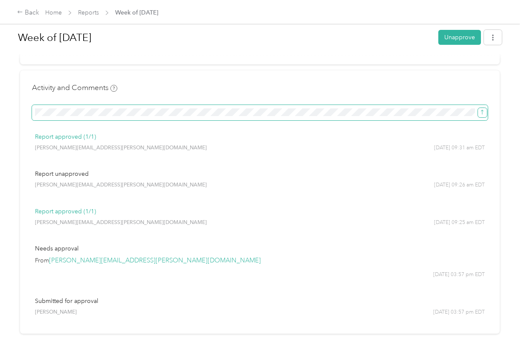
click at [479, 108] on button "submit" at bounding box center [482, 112] width 9 height 9
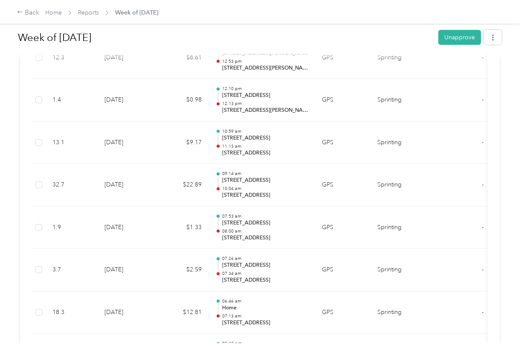
scroll to position [0, 0]
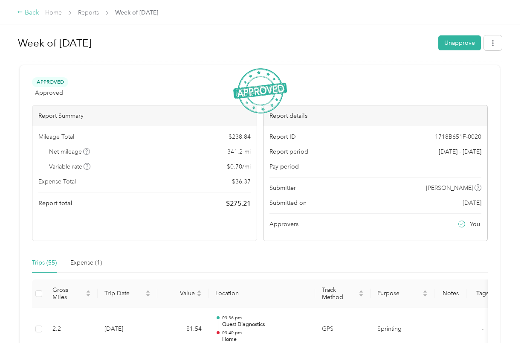
click at [25, 14] on div "Back" at bounding box center [28, 13] width 22 height 10
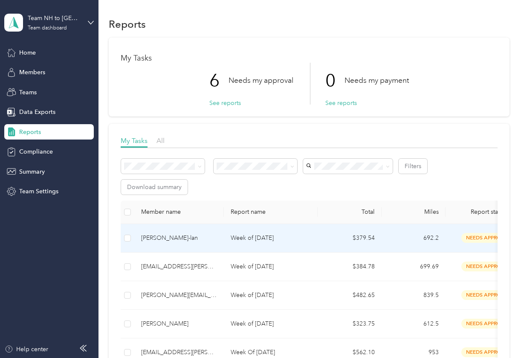
click at [219, 235] on td "[PERSON_NAME]-lan" at bounding box center [179, 238] width 90 height 29
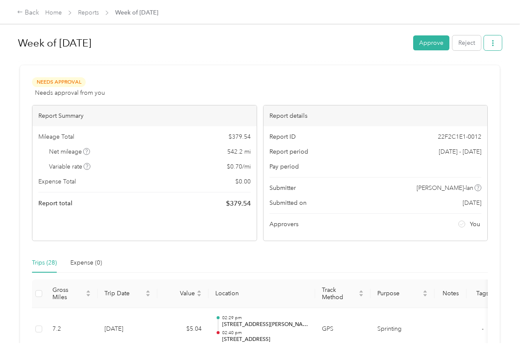
click at [489, 44] on button "button" at bounding box center [493, 42] width 18 height 15
click at [452, 76] on icon at bounding box center [451, 74] width 6 height 6
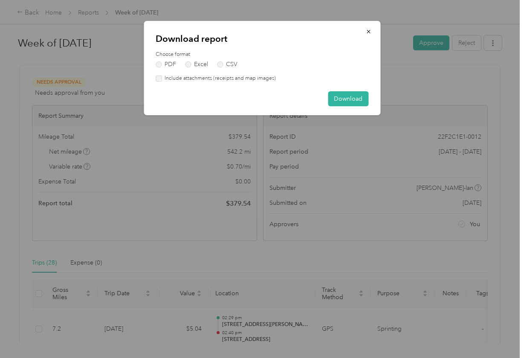
click at [229, 80] on label "Include attachments (receipts and map images)" at bounding box center [219, 79] width 114 height 8
click at [327, 94] on div "Download" at bounding box center [262, 98] width 213 height 15
click at [338, 100] on button "Download" at bounding box center [348, 98] width 41 height 15
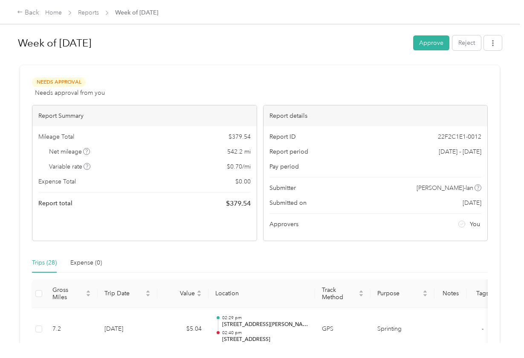
click at [517, 87] on div "Week of [DATE] Approve Reject Needs Approval Needs approval from you View activ…" at bounding box center [260, 171] width 520 height 343
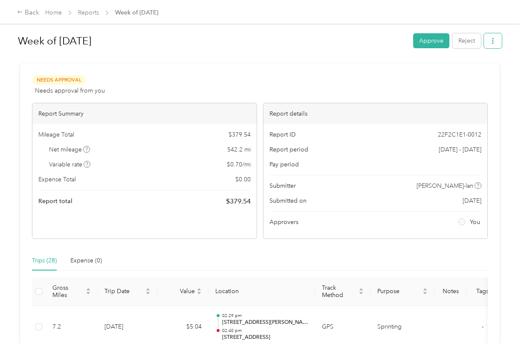
click at [498, 46] on button "button" at bounding box center [493, 40] width 18 height 15
click at [477, 72] on span "Download" at bounding box center [471, 72] width 28 height 9
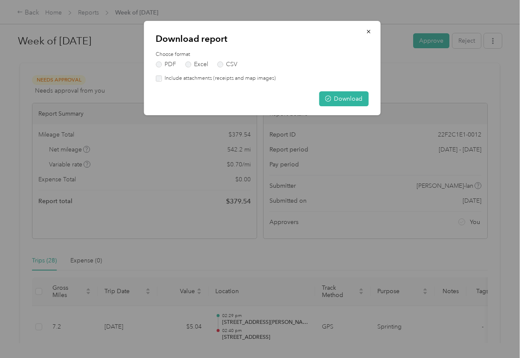
click at [205, 78] on label "Include attachments (receipts and map images)" at bounding box center [219, 79] width 114 height 8
click at [328, 101] on circle "button" at bounding box center [329, 99] width 6 height 6
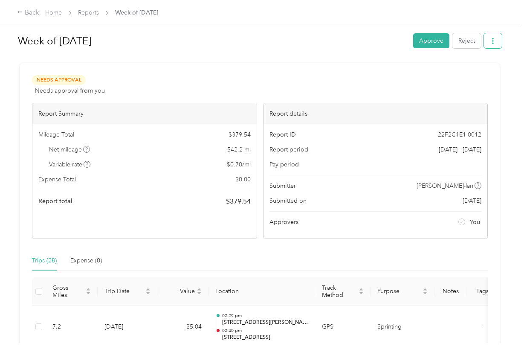
click at [496, 41] on icon "button" at bounding box center [493, 41] width 6 height 6
click at [475, 70] on span "Download" at bounding box center [471, 72] width 28 height 9
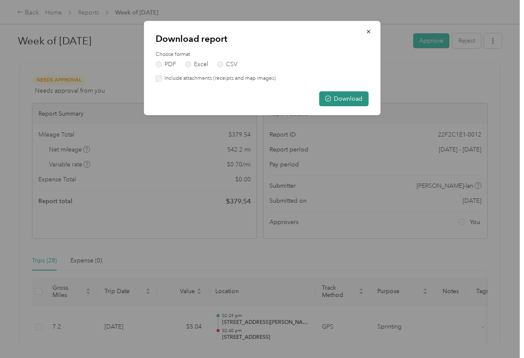
click at [343, 96] on button "Download" at bounding box center [344, 98] width 50 height 15
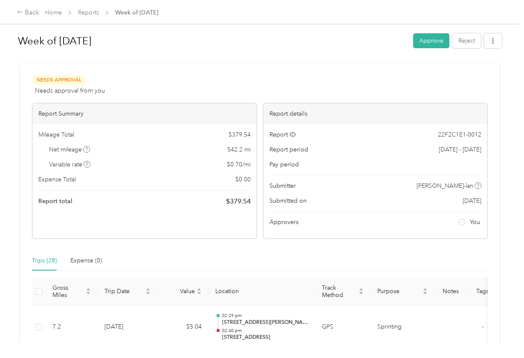
click at [495, 50] on div "Week of [DATE] Approve Reject" at bounding box center [260, 42] width 484 height 25
click at [495, 47] on button "button" at bounding box center [493, 40] width 18 height 15
click at [450, 75] on icon at bounding box center [451, 72] width 6 height 6
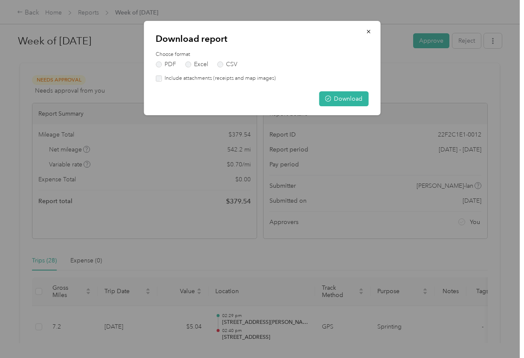
click at [200, 77] on label "Include attachments (receipts and map images)" at bounding box center [219, 79] width 114 height 8
click at [335, 97] on button "Download" at bounding box center [344, 98] width 50 height 15
